Goal: Information Seeking & Learning: Check status

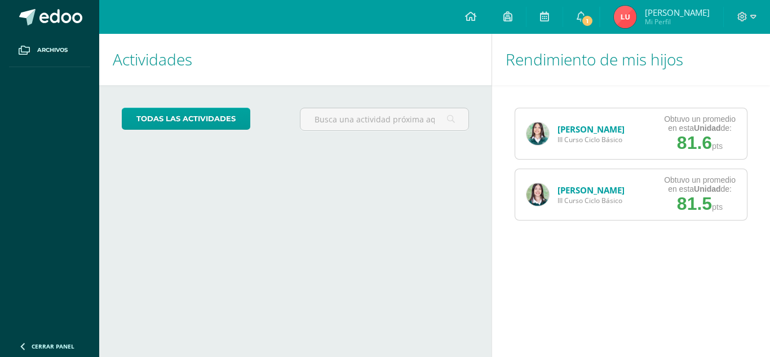
click at [535, 193] on img at bounding box center [538, 194] width 23 height 23
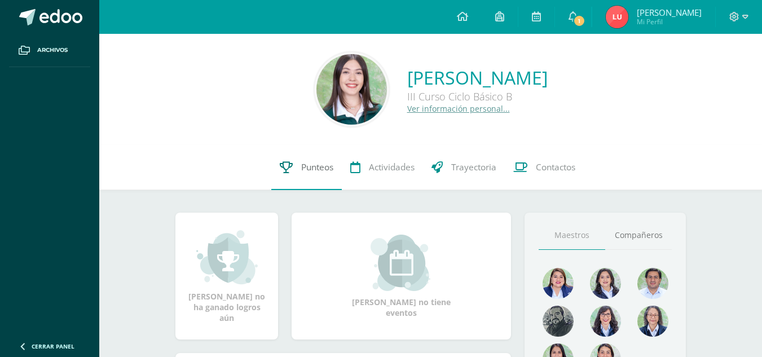
click at [309, 166] on span "Punteos" at bounding box center [317, 167] width 32 height 12
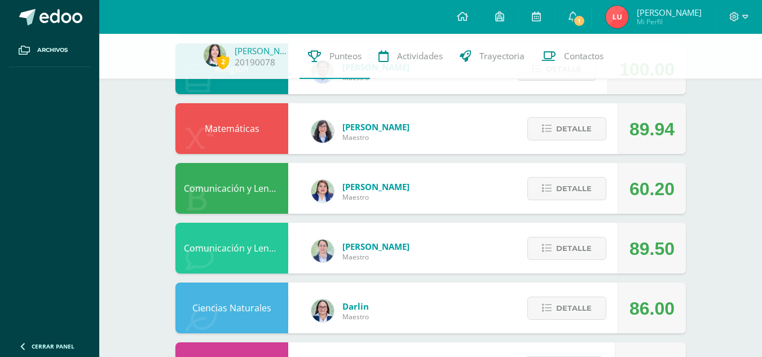
scroll to position [435, 0]
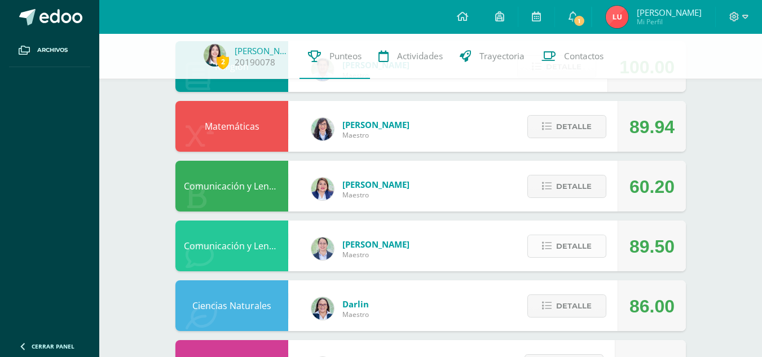
click at [567, 241] on span "Detalle" at bounding box center [574, 246] width 36 height 21
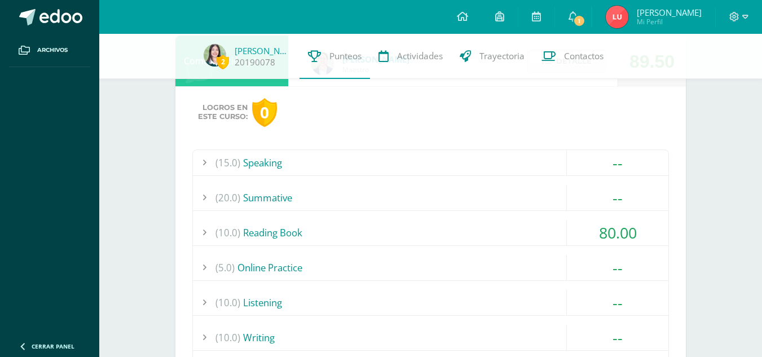
scroll to position [621, 0]
click at [468, 225] on div "(10.0) Reading Book" at bounding box center [430, 231] width 475 height 25
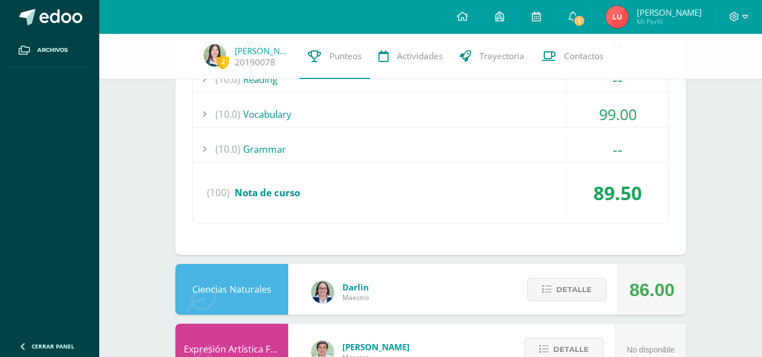
scroll to position [1022, 0]
click at [474, 118] on div "(10.0) Vocabulary" at bounding box center [430, 113] width 475 height 25
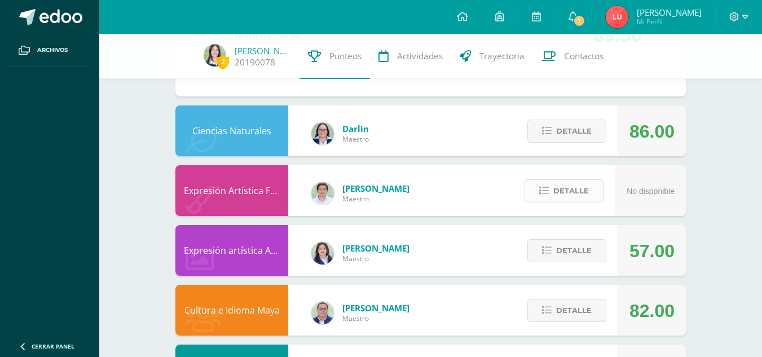
scroll to position [1180, 0]
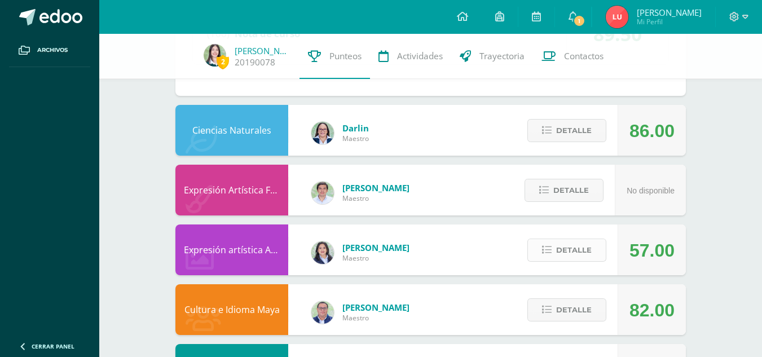
click at [559, 250] on span "Detalle" at bounding box center [574, 250] width 36 height 21
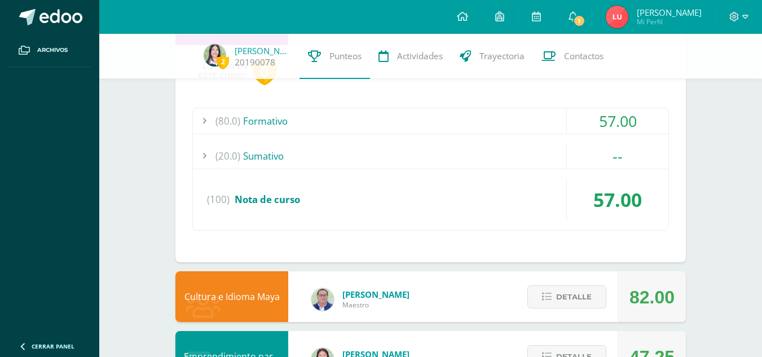
scroll to position [1517, 0]
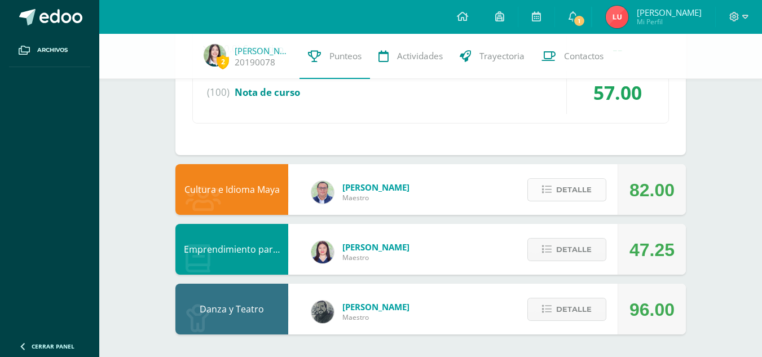
click at [581, 187] on span "Detalle" at bounding box center [574, 189] width 36 height 21
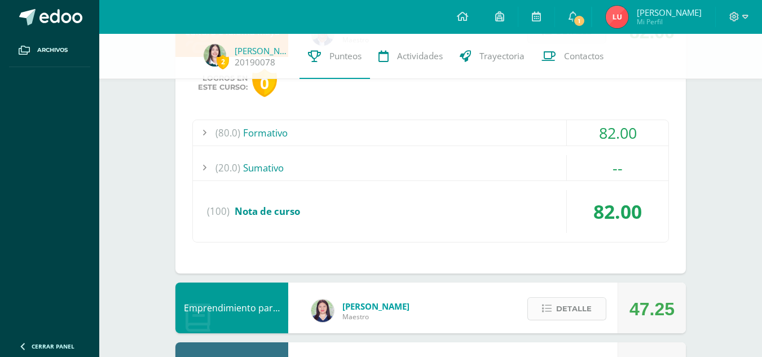
scroll to position [1734, 0]
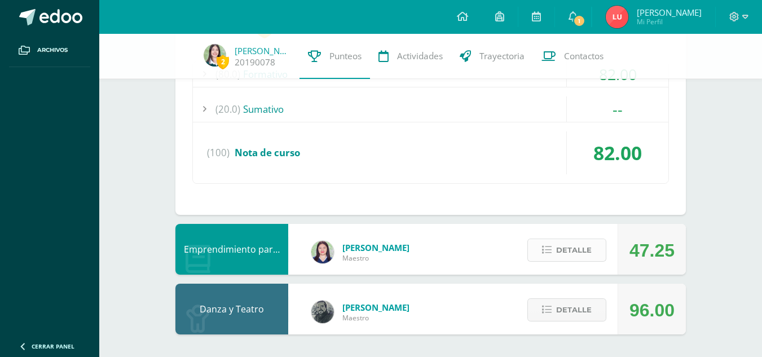
click at [554, 254] on button "Detalle" at bounding box center [566, 250] width 79 height 23
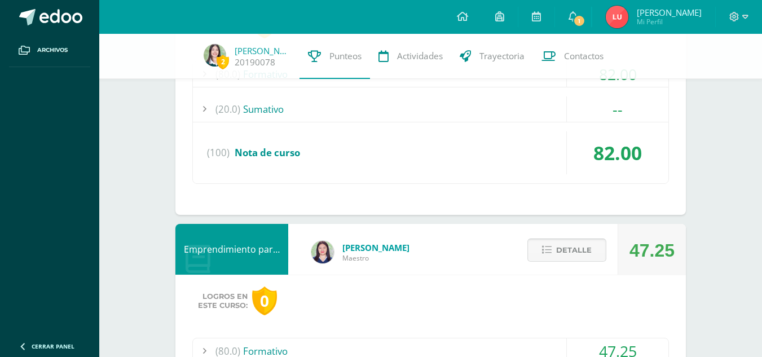
scroll to position [1951, 0]
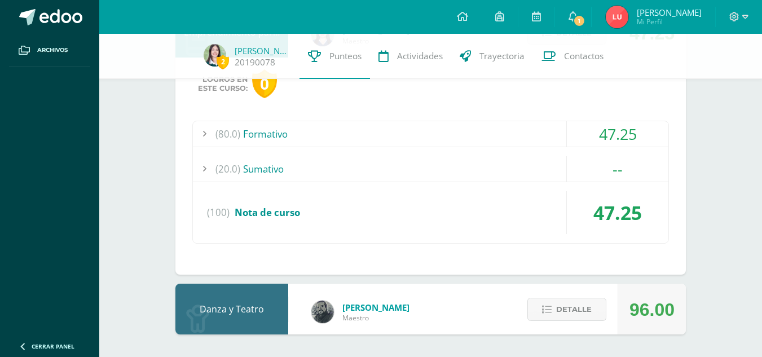
click at [461, 139] on div "(80.0) Formativo" at bounding box center [430, 133] width 475 height 25
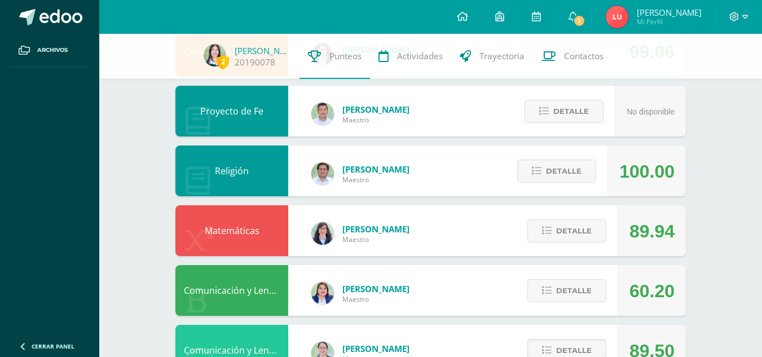
scroll to position [338, 0]
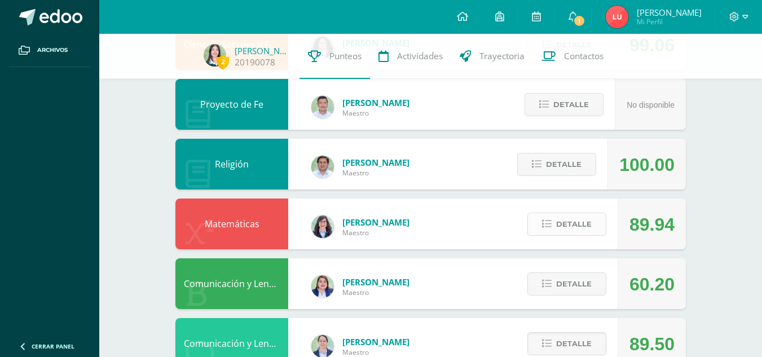
click at [581, 233] on span "Detalle" at bounding box center [574, 224] width 36 height 21
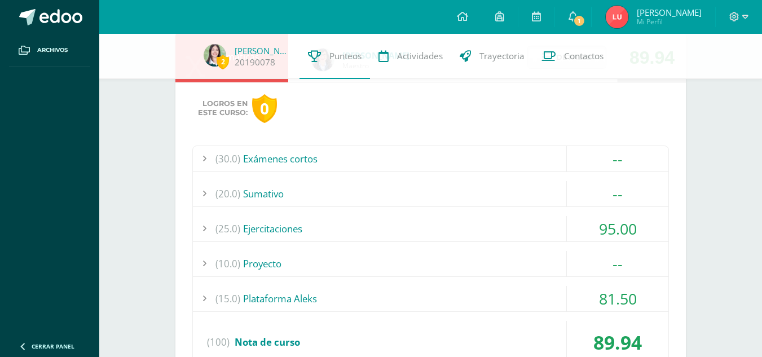
scroll to position [505, 0]
click at [400, 220] on div "(25.0) Ejercitaciones" at bounding box center [430, 227] width 475 height 25
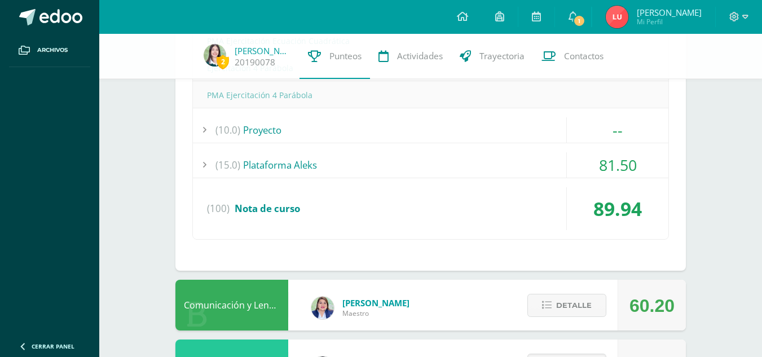
scroll to position [854, 0]
click at [421, 174] on div "(15.0) Plataforma Aleks" at bounding box center [430, 164] width 475 height 25
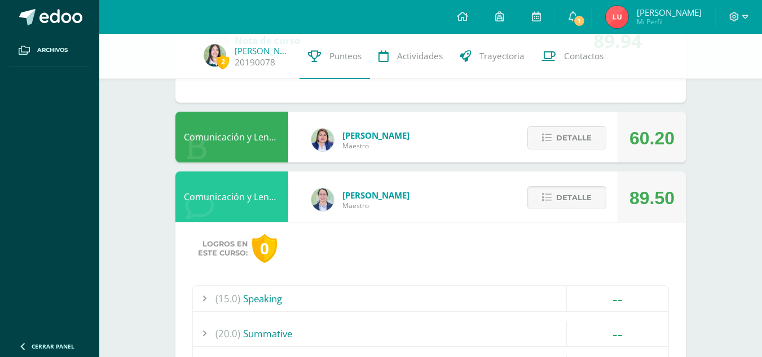
scroll to position [1077, 0]
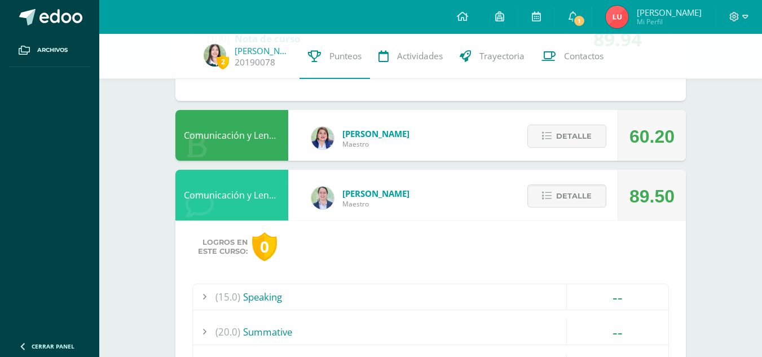
click at [512, 243] on div "Logros en este curso: 0" at bounding box center [430, 246] width 477 height 29
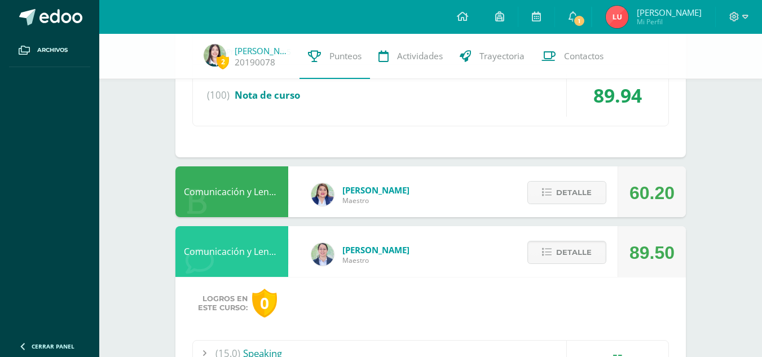
scroll to position [1013, 0]
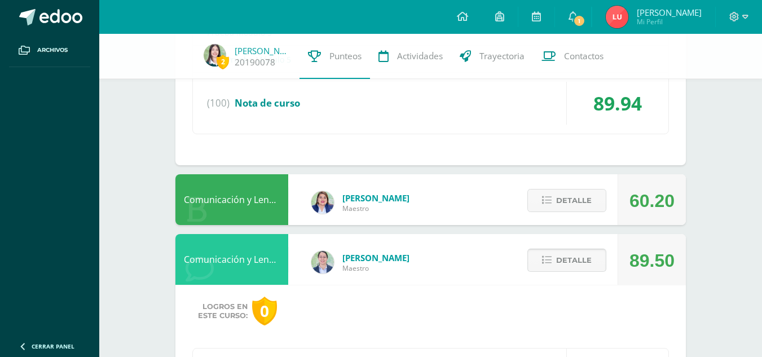
click at [544, 260] on icon at bounding box center [547, 260] width 10 height 10
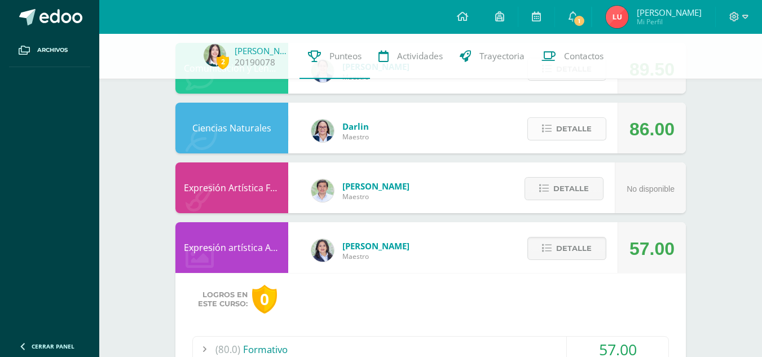
scroll to position [1222, 0]
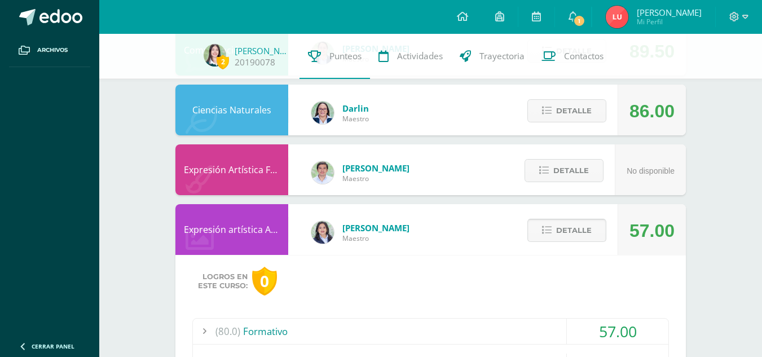
click at [558, 227] on span "Detalle" at bounding box center [574, 230] width 36 height 21
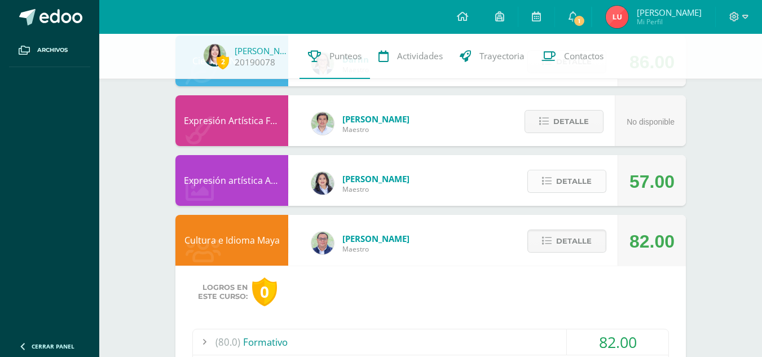
scroll to position [1347, 0]
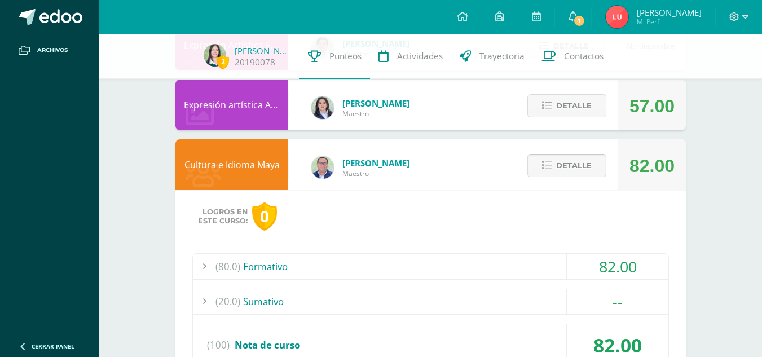
click at [569, 157] on span "Detalle" at bounding box center [574, 165] width 36 height 21
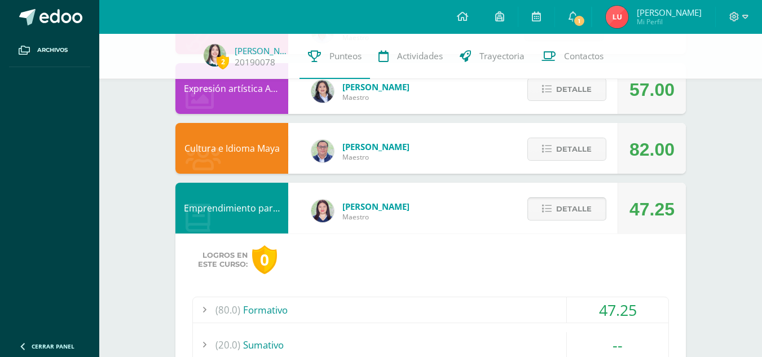
click at [567, 213] on span "Detalle" at bounding box center [574, 208] width 36 height 21
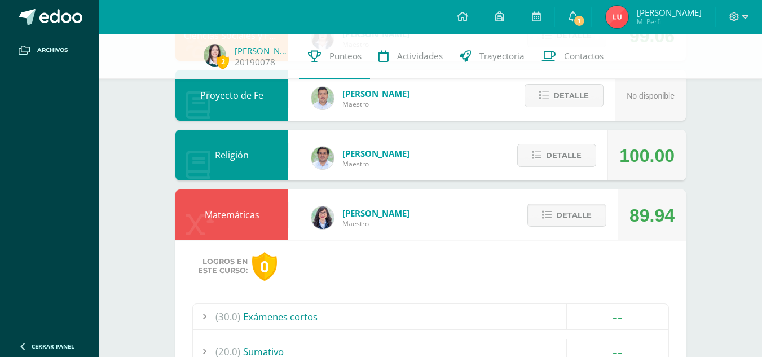
scroll to position [348, 0]
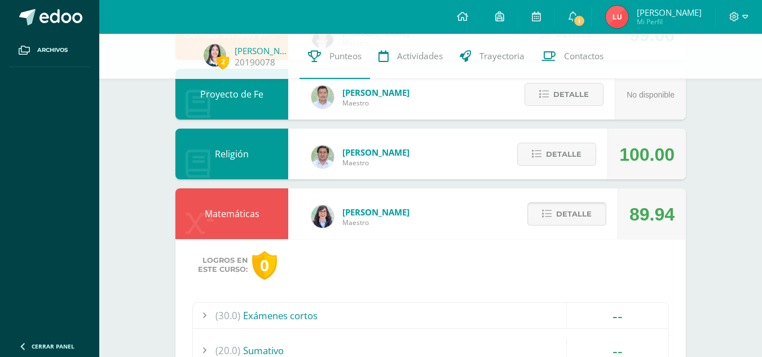
click at [549, 211] on icon at bounding box center [547, 214] width 10 height 10
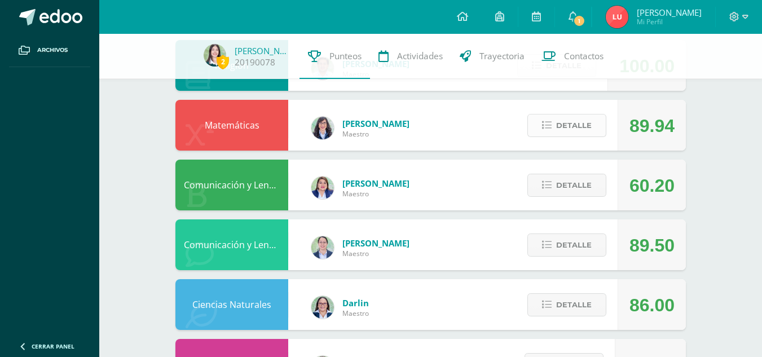
scroll to position [442, 0]
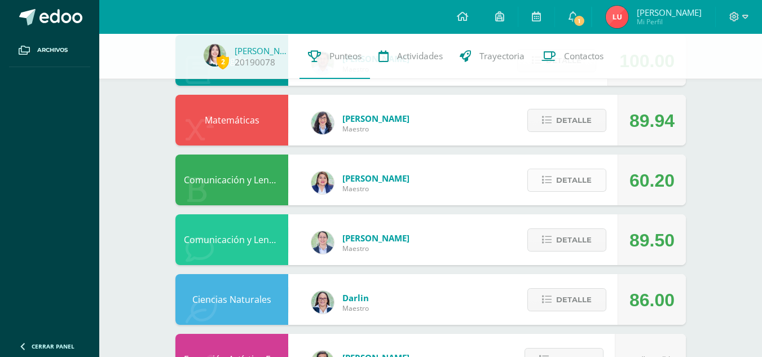
click at [557, 179] on span "Detalle" at bounding box center [574, 180] width 36 height 21
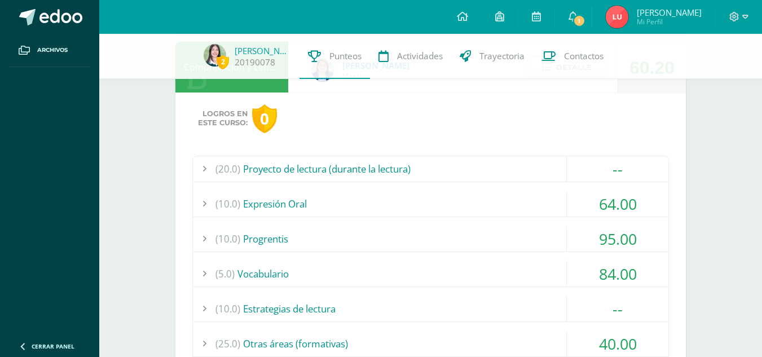
scroll to position [557, 0]
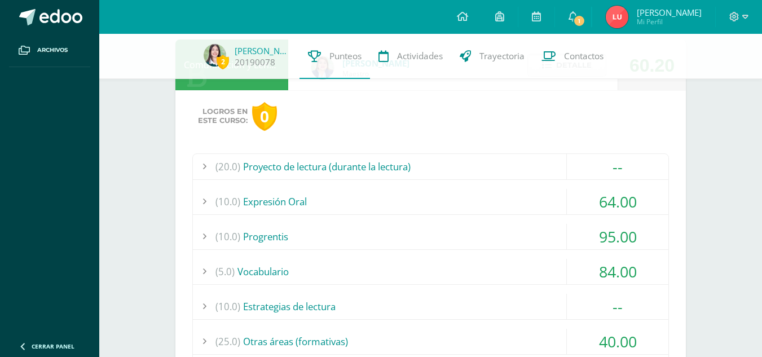
click at [480, 202] on div "(10.0) Expresión Oral" at bounding box center [430, 201] width 475 height 25
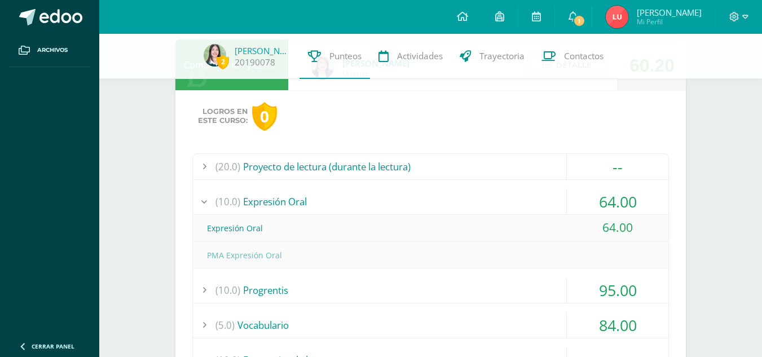
click at [480, 202] on div "(10.0) Expresión Oral" at bounding box center [430, 201] width 475 height 25
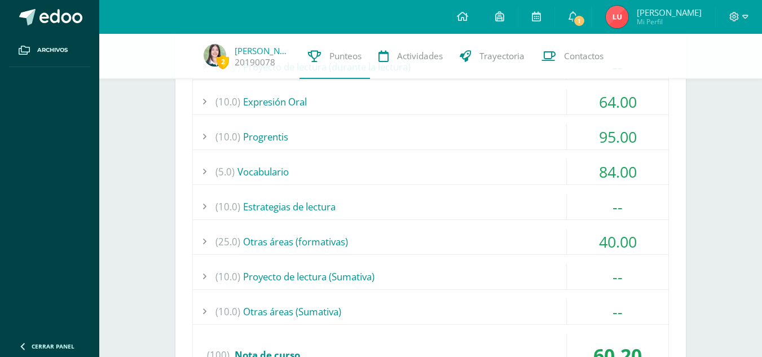
scroll to position [656, 0]
click at [465, 168] on div "(5.0) Vocabulario" at bounding box center [430, 172] width 475 height 25
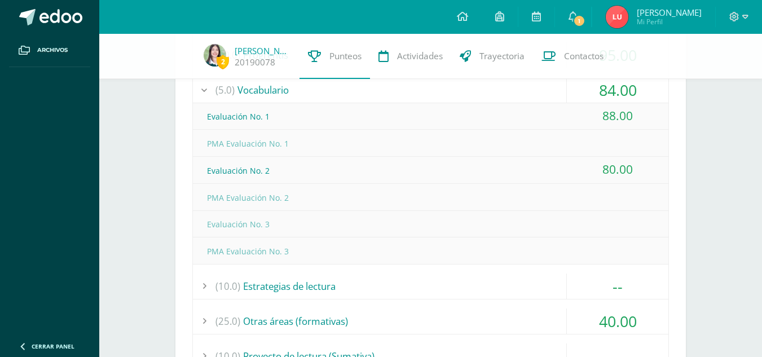
scroll to position [690, 0]
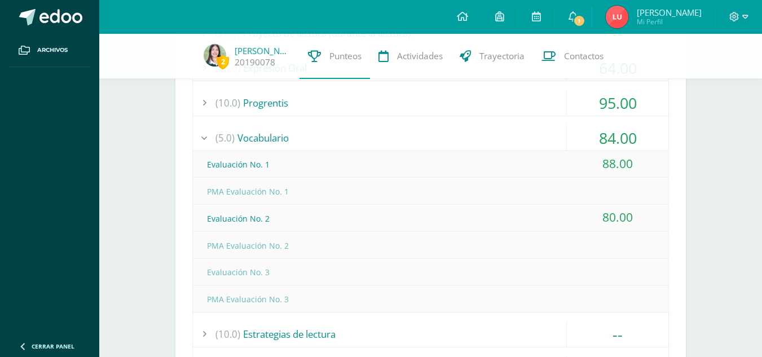
click at [494, 135] on div "(5.0) Vocabulario" at bounding box center [430, 137] width 475 height 25
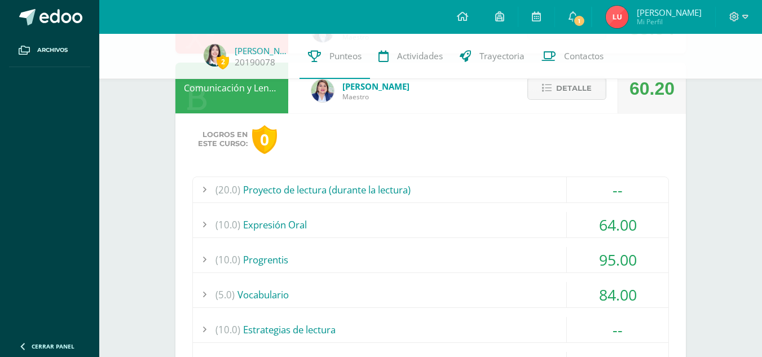
scroll to position [511, 0]
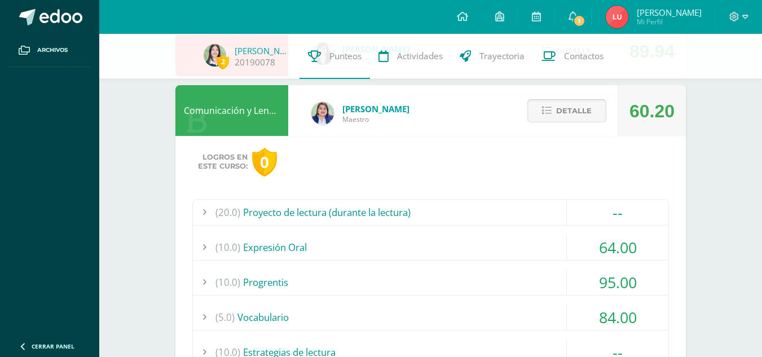
click at [564, 111] on span "Detalle" at bounding box center [574, 110] width 36 height 21
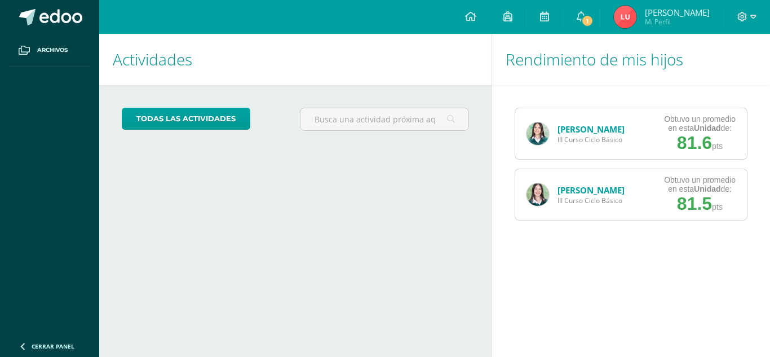
click at [544, 192] on img at bounding box center [538, 194] width 23 height 23
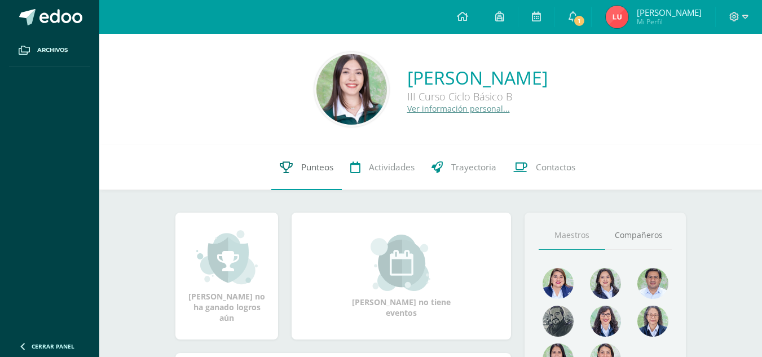
click at [303, 161] on span "Punteos" at bounding box center [317, 167] width 32 height 12
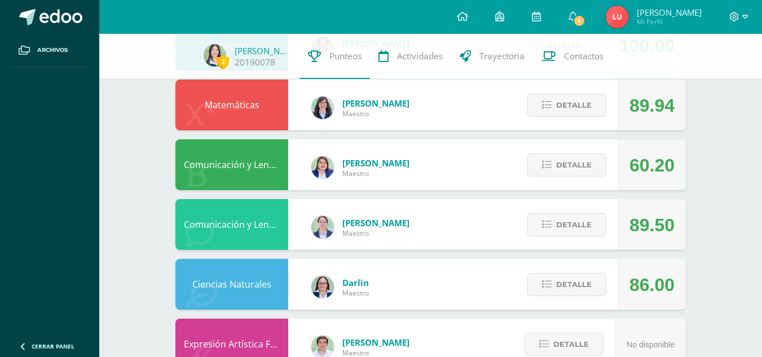
scroll to position [457, 0]
click at [561, 233] on span "Detalle" at bounding box center [574, 224] width 36 height 21
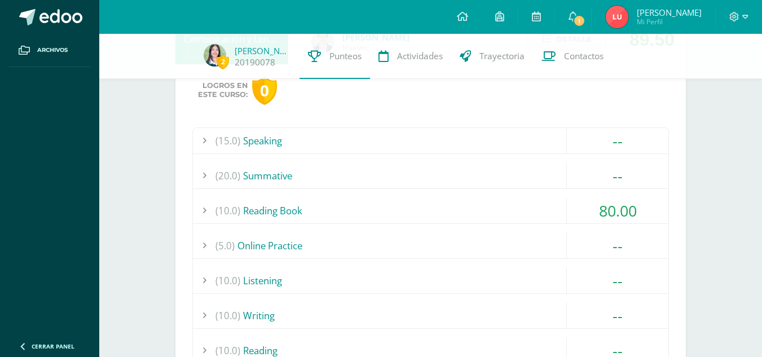
scroll to position [654, 0]
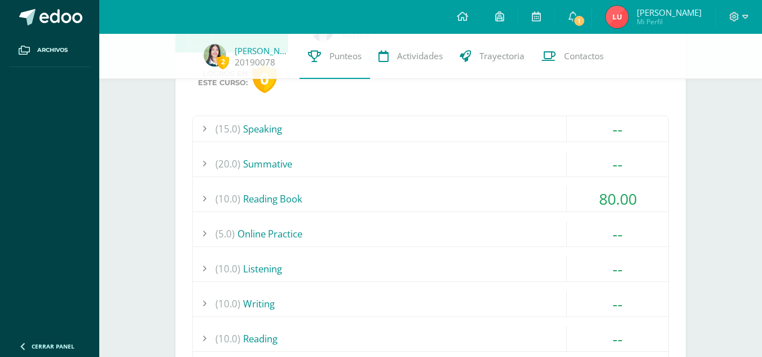
click at [414, 200] on div "(10.0) Reading Book" at bounding box center [430, 198] width 475 height 25
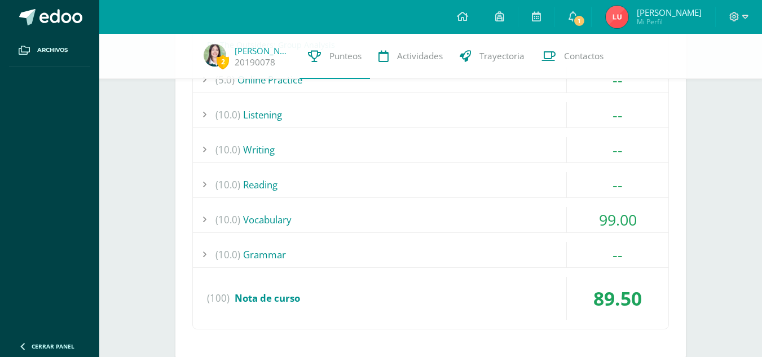
scroll to position [921, 0]
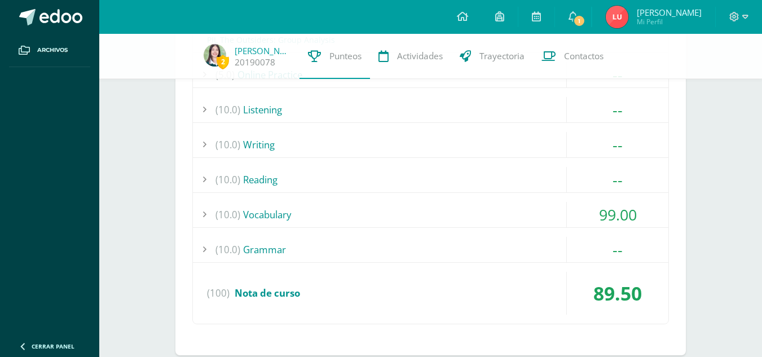
click at [384, 206] on div "(10.0) Vocabulary" at bounding box center [430, 214] width 475 height 25
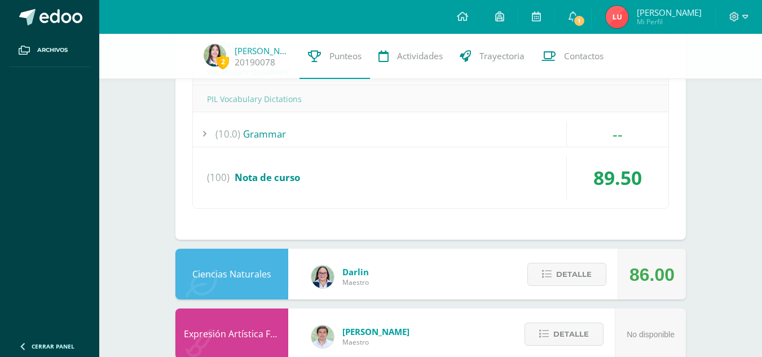
scroll to position [1037, 0]
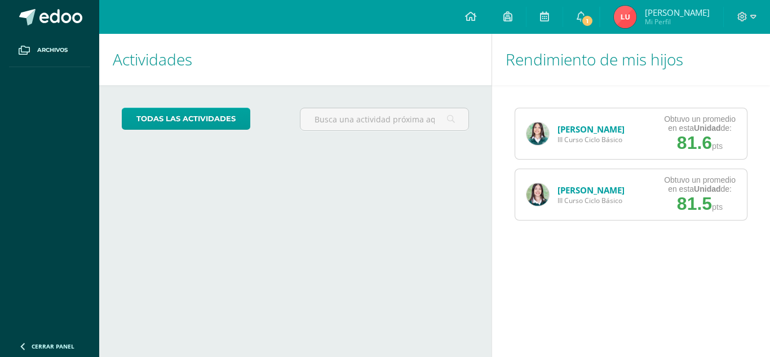
click at [535, 192] on img at bounding box center [538, 194] width 23 height 23
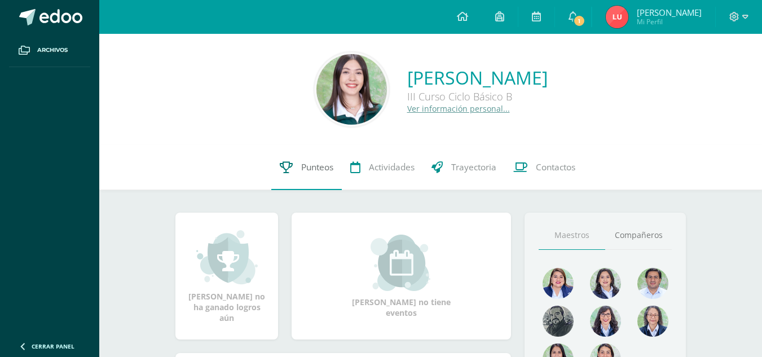
click at [277, 171] on link "Punteos" at bounding box center [306, 167] width 70 height 45
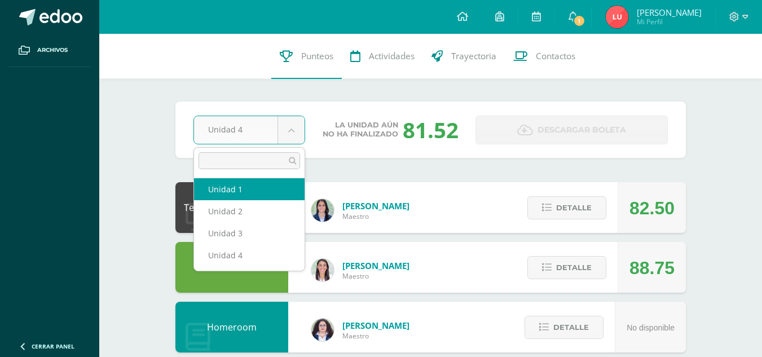
select select "Unidad 1"
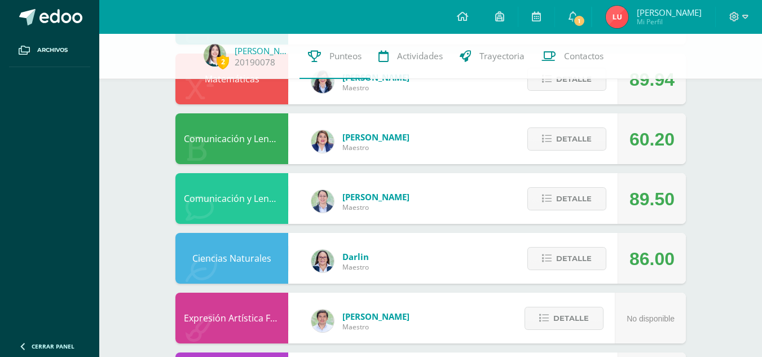
scroll to position [493, 0]
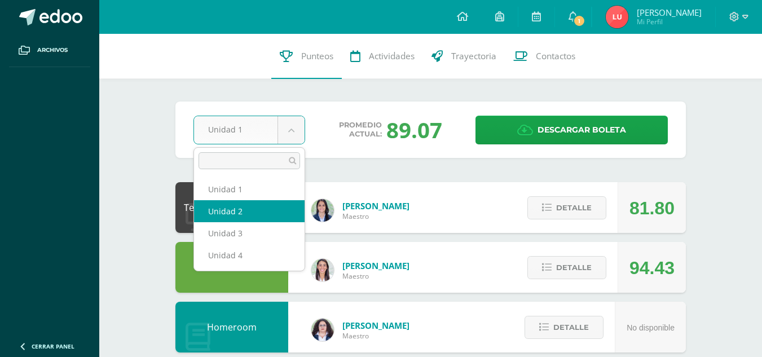
select select "Unidad 2"
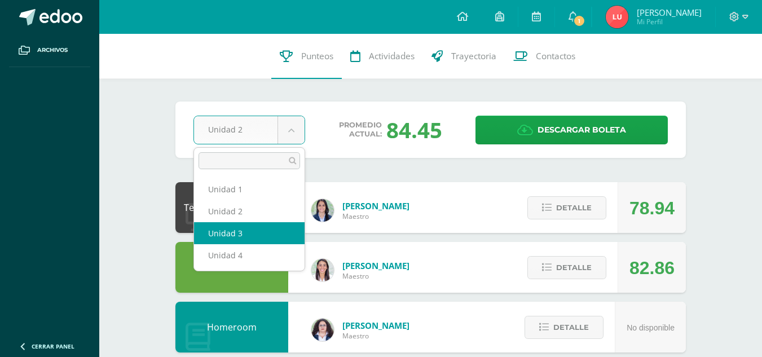
select select "Unidad 3"
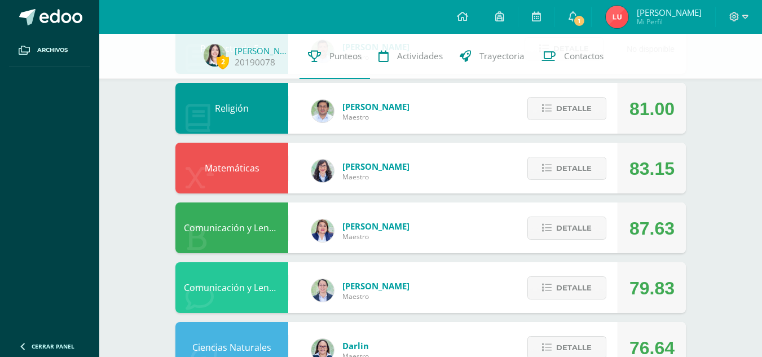
scroll to position [401, 0]
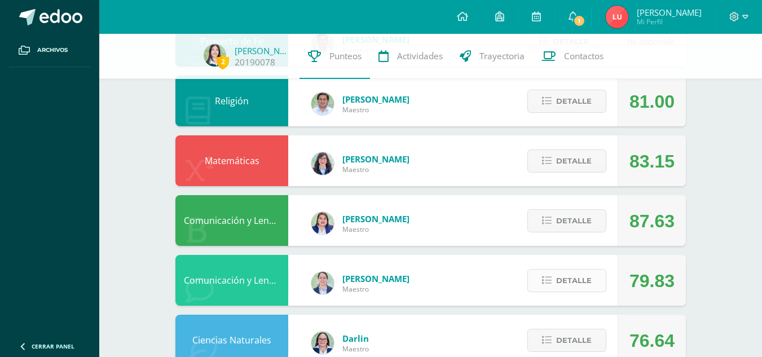
click at [547, 284] on icon at bounding box center [547, 281] width 10 height 10
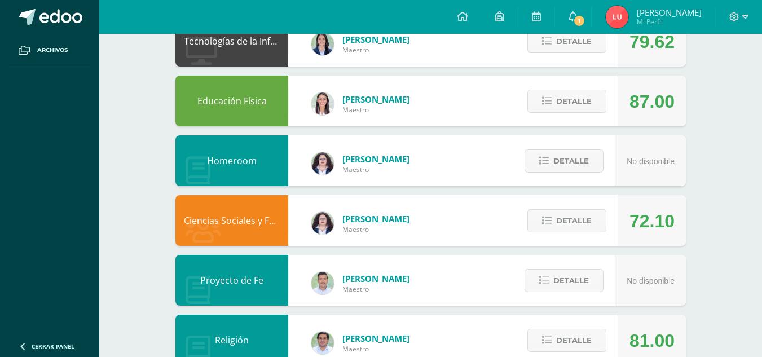
scroll to position [0, 0]
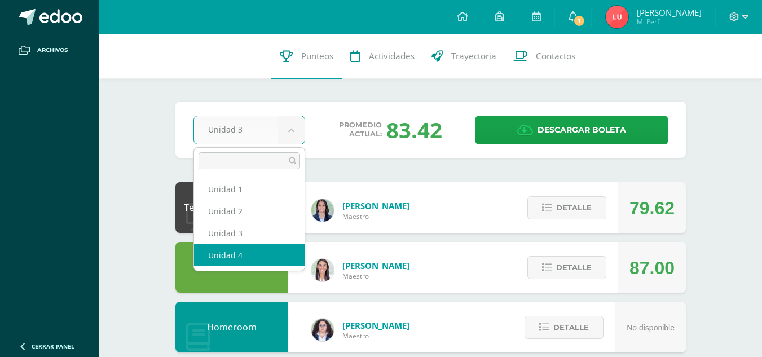
select select "Unidad 4"
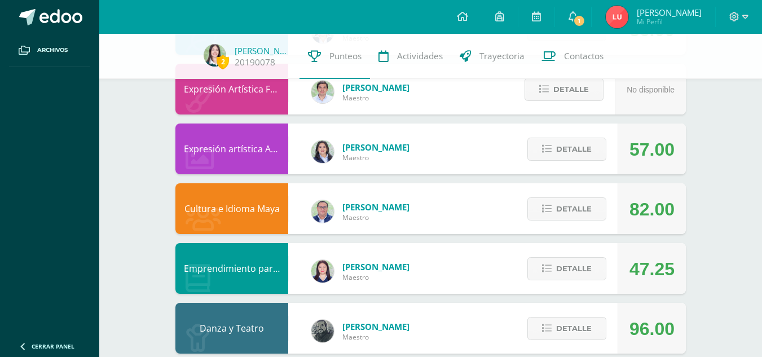
scroll to position [731, 0]
